Goal: Task Accomplishment & Management: Use online tool/utility

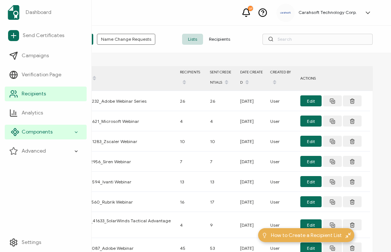
click at [63, 133] on div "Components" at bounding box center [46, 132] width 82 height 15
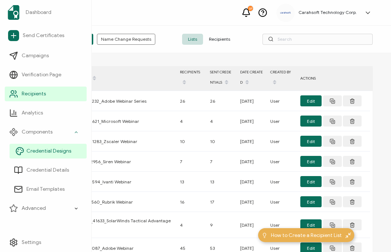
click at [64, 154] on span "Credential Designs" at bounding box center [48, 151] width 45 height 7
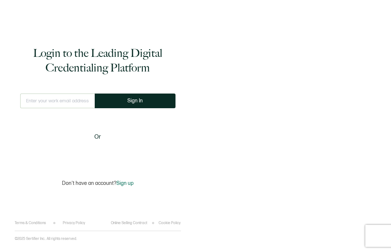
click at [57, 98] on input "text" at bounding box center [57, 101] width 75 height 15
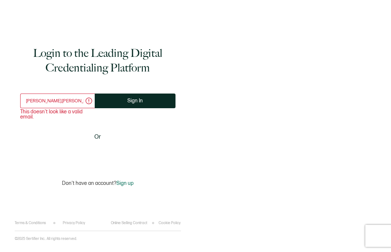
click at [75, 103] on input "laura.taylor@carahsoft,com" at bounding box center [57, 101] width 75 height 15
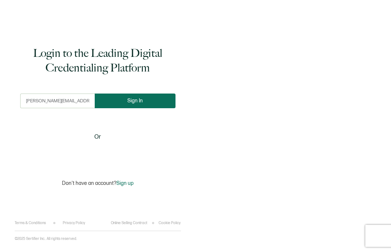
type input "[PERSON_NAME][EMAIL_ADDRESS][PERSON_NAME][DOMAIN_NAME]"
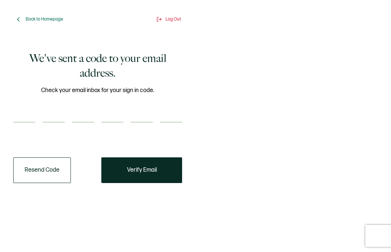
click at [23, 116] on input "number" at bounding box center [24, 115] width 22 height 15
type input "599612"
click at [26, 117] on input "number" at bounding box center [24, 115] width 22 height 15
type input "5"
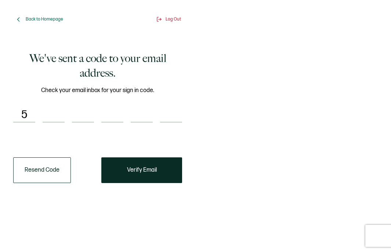
scroll to position [0, 0]
type input "5"
type input "9"
type input "6"
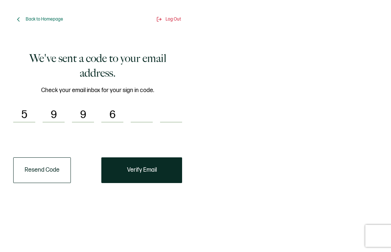
type input "1"
type input "2"
click at [136, 168] on span "Verify Email" at bounding box center [142, 171] width 30 height 6
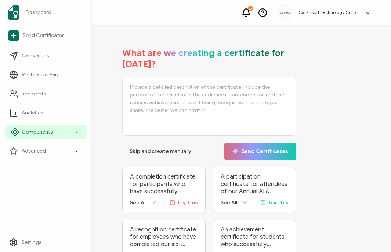
click at [48, 135] on span "Components" at bounding box center [37, 132] width 31 height 7
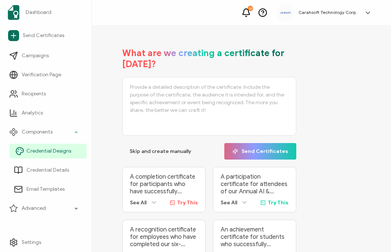
click at [68, 154] on span "Credential Designs" at bounding box center [48, 151] width 45 height 7
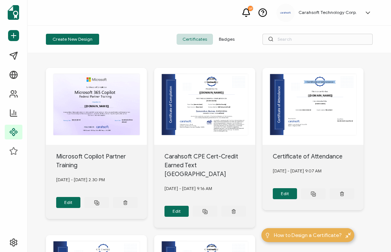
click at [226, 46] on div "Create New Design Certificates Badges" at bounding box center [210, 40] width 364 height 28
click at [223, 37] on span "Badges" at bounding box center [227, 39] width 28 height 11
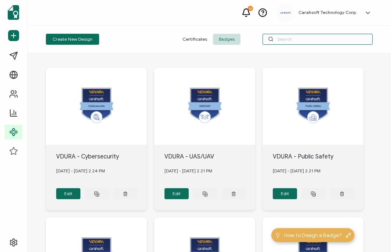
click at [285, 41] on input "text" at bounding box center [318, 39] width 110 height 11
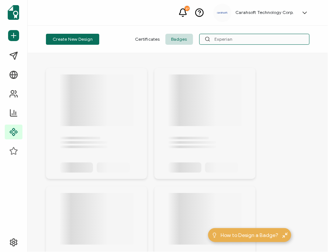
type input "Experian"
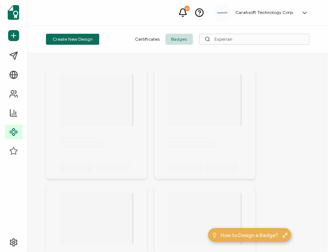
click at [279, 120] on div at bounding box center [178, 242] width 264 height 378
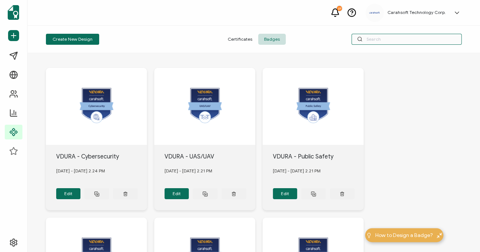
click at [373, 38] on input "text" at bounding box center [407, 39] width 110 height 11
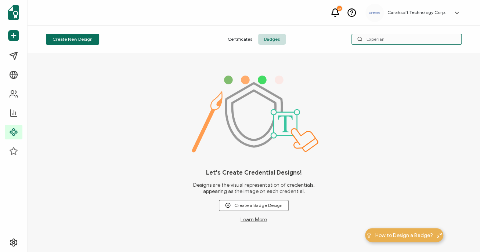
type input "Experian"
click at [159, 112] on div "Let's Create Credential Designs! Designs are the visual representation of crede…" at bounding box center [254, 152] width 453 height 199
